Goal: Check status: Check status

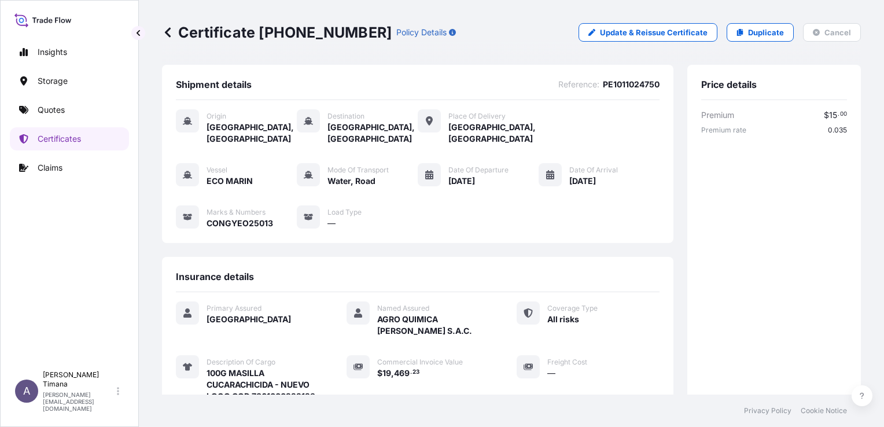
click at [164, 30] on icon at bounding box center [168, 33] width 12 height 12
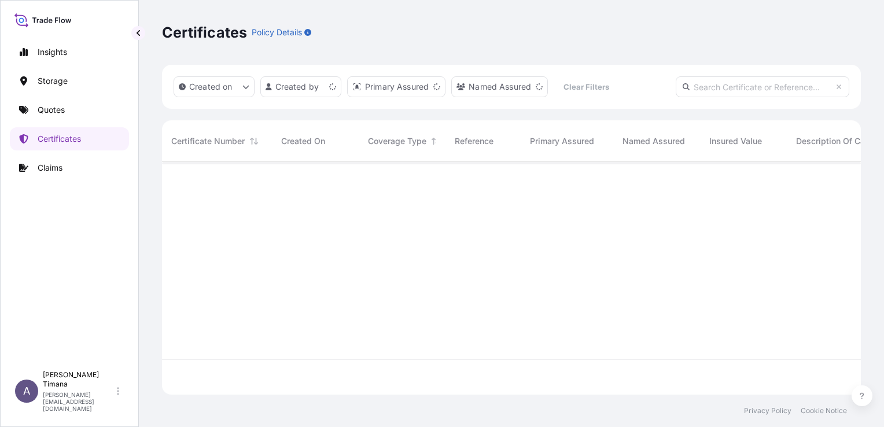
scroll to position [230, 690]
click at [466, 29] on div "Certificates Policy Details" at bounding box center [511, 32] width 699 height 19
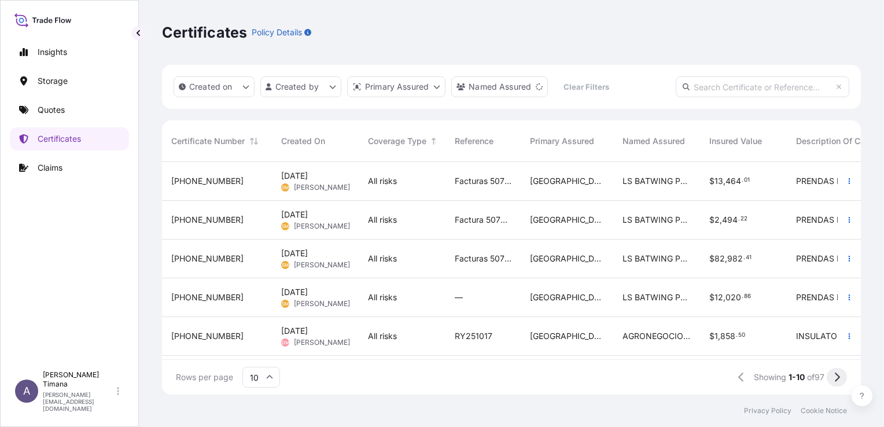
click at [835, 383] on button at bounding box center [837, 377] width 20 height 19
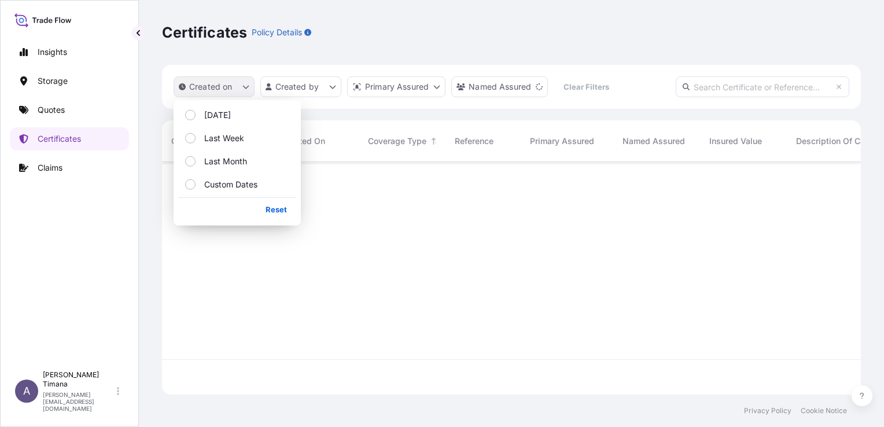
click at [239, 85] on button "Created on" at bounding box center [214, 86] width 81 height 21
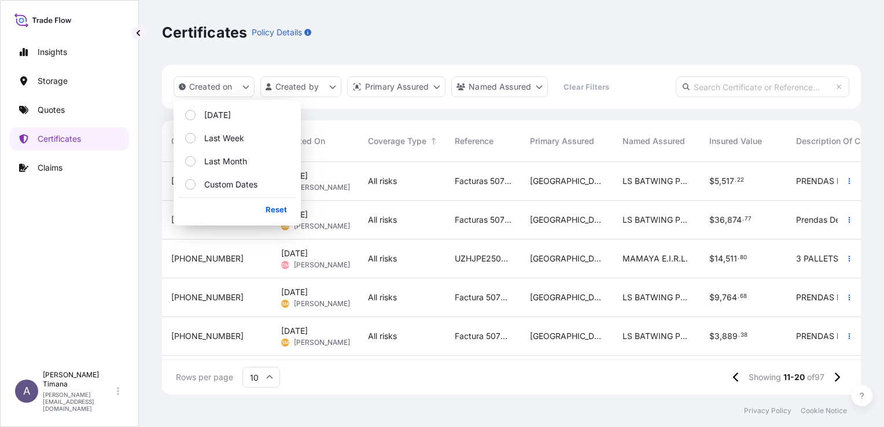
click at [706, 90] on input "text" at bounding box center [763, 86] width 174 height 21
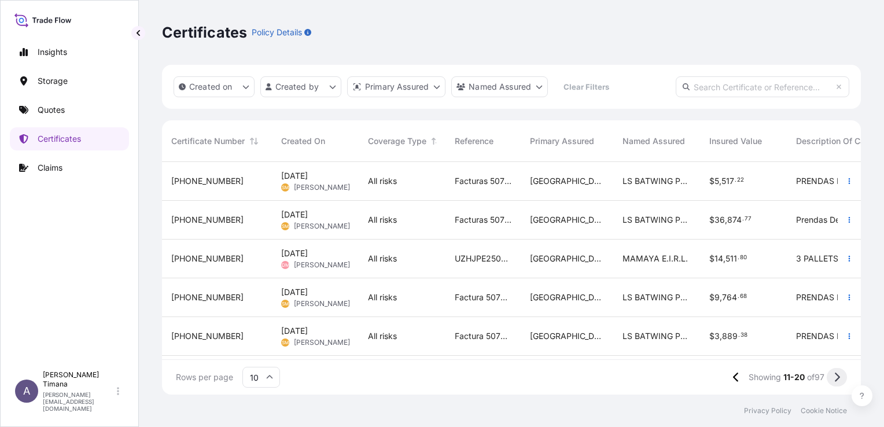
click at [835, 379] on icon at bounding box center [837, 377] width 6 height 10
click at [838, 375] on icon at bounding box center [837, 377] width 5 height 9
click at [832, 376] on button at bounding box center [837, 377] width 20 height 19
click at [669, 144] on span "Named Assured" at bounding box center [653, 141] width 62 height 12
click at [669, 136] on span "Named Assured" at bounding box center [653, 141] width 62 height 12
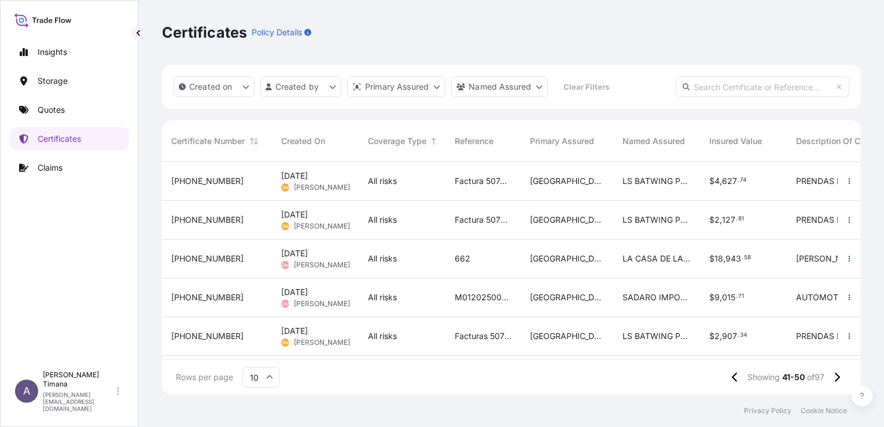
click at [715, 87] on input "text" at bounding box center [763, 86] width 174 height 21
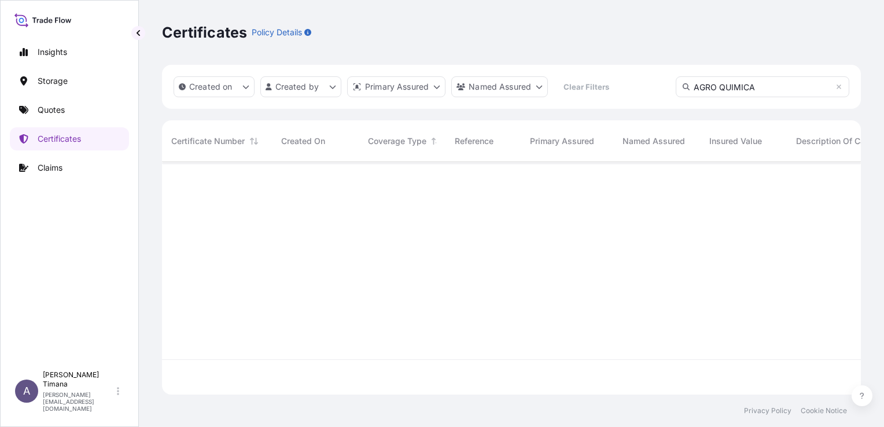
scroll to position [266, 690]
click at [583, 80] on div "Created on Created by Primary Assured Named Assured Clear Filters AGRO QUIMICA" at bounding box center [511, 87] width 699 height 44
paste input "[PHONE_NUMBER]"
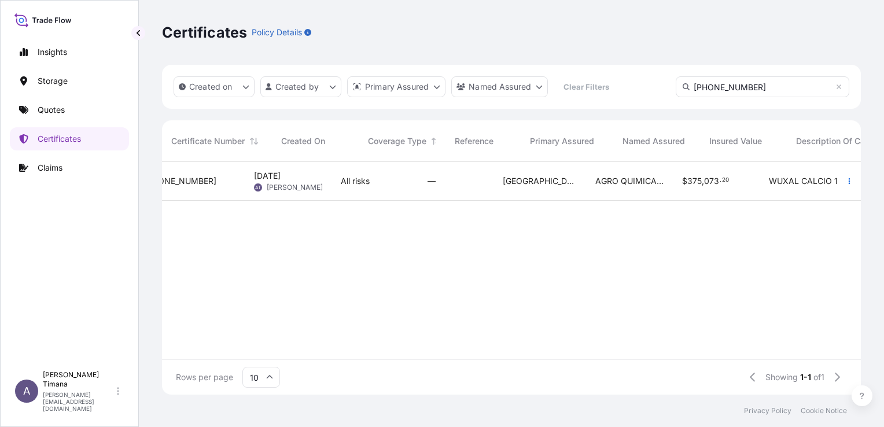
scroll to position [0, 0]
type input "[PHONE_NUMBER]"
click at [380, 179] on span "All risks" at bounding box center [382, 181] width 29 height 12
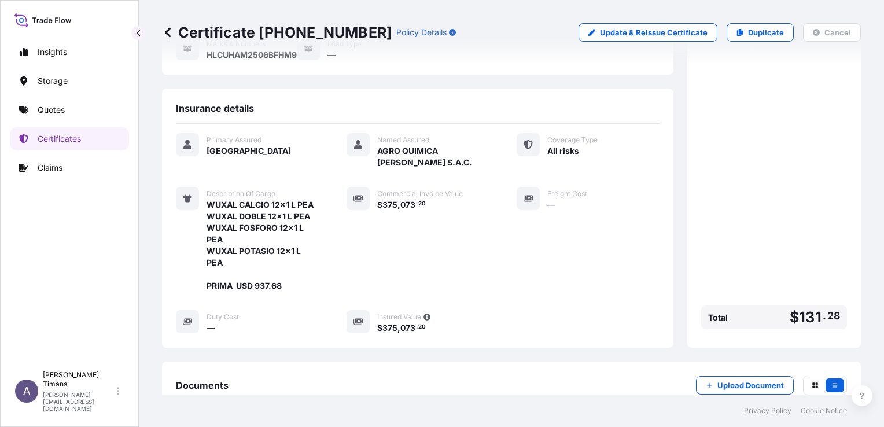
scroll to position [174, 0]
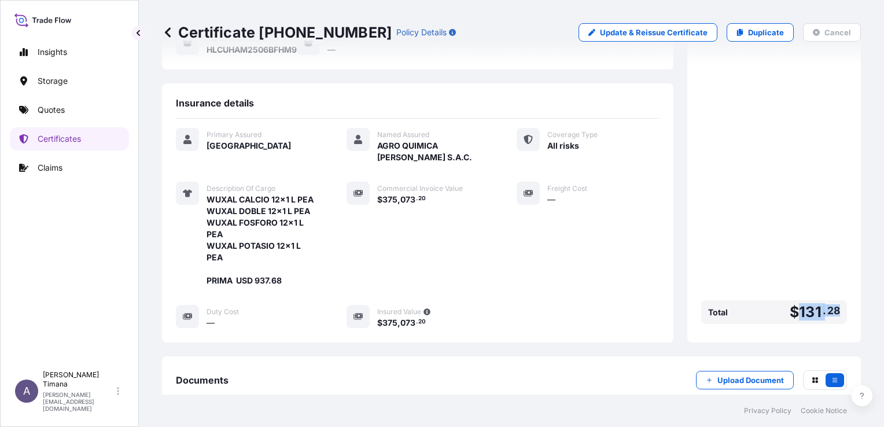
drag, startPoint x: 793, startPoint y: 307, endPoint x: 833, endPoint y: 309, distance: 40.5
click at [833, 309] on div "Total $ 131 . 28" at bounding box center [774, 312] width 146 height 24
copy span "131 . 28"
